Goal: Find specific page/section: Find specific page/section

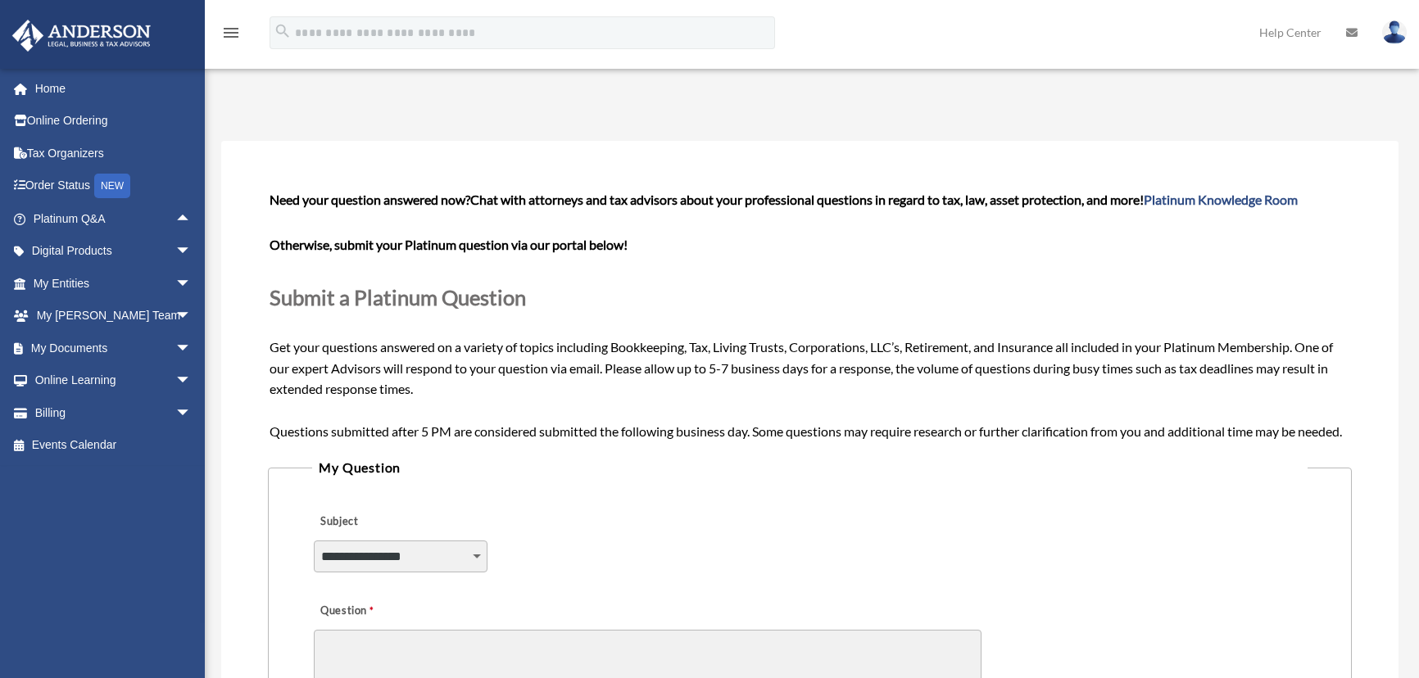
click at [60, 84] on link "Home" at bounding box center [113, 88] width 205 height 33
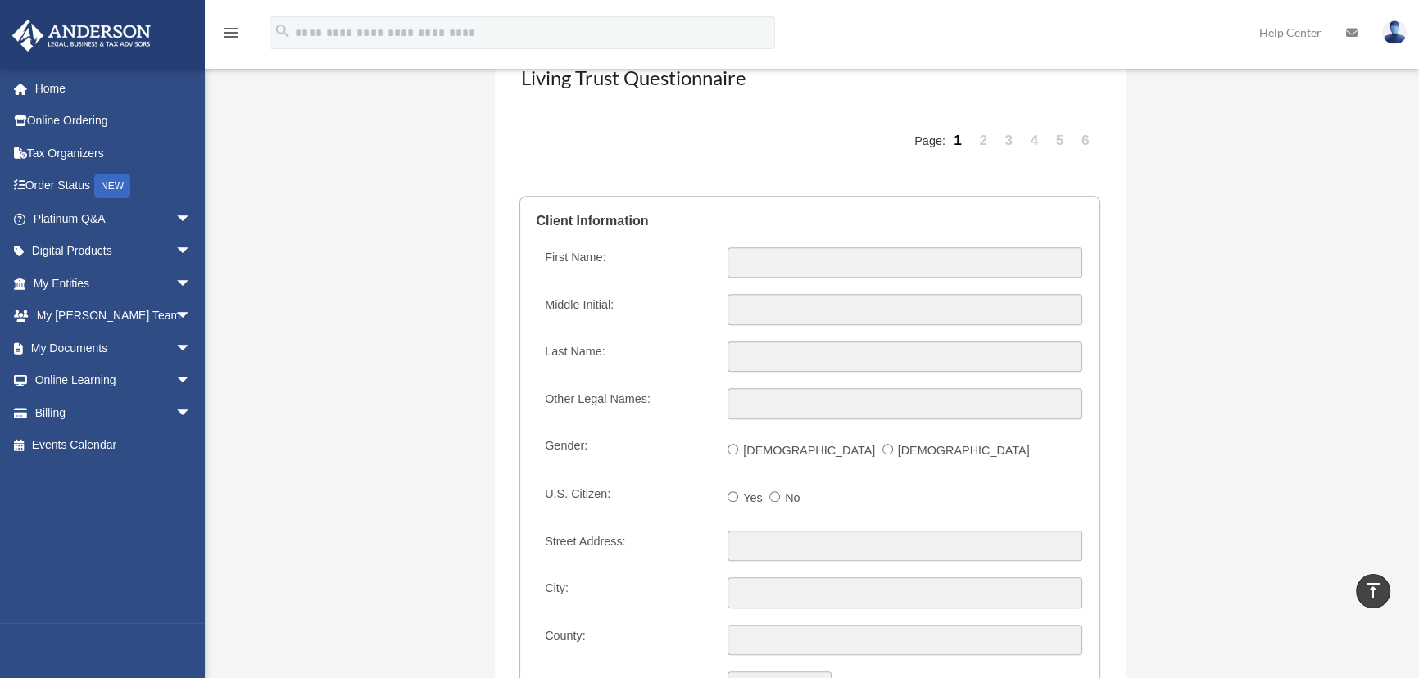
scroll to position [1663, 0]
